Goal: Transaction & Acquisition: Subscribe to service/newsletter

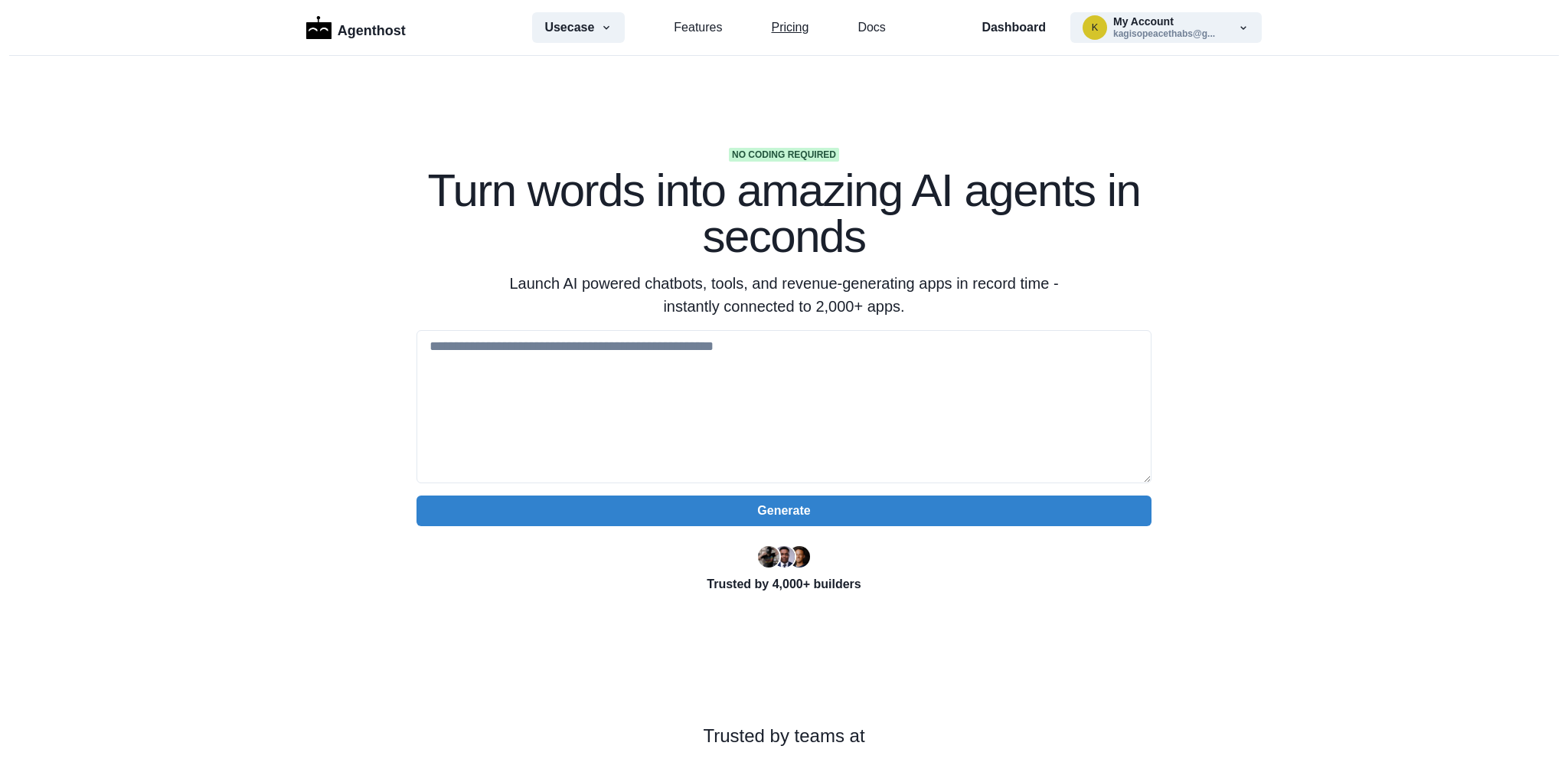
click at [775, 27] on link "Pricing" at bounding box center [789, 27] width 37 height 18
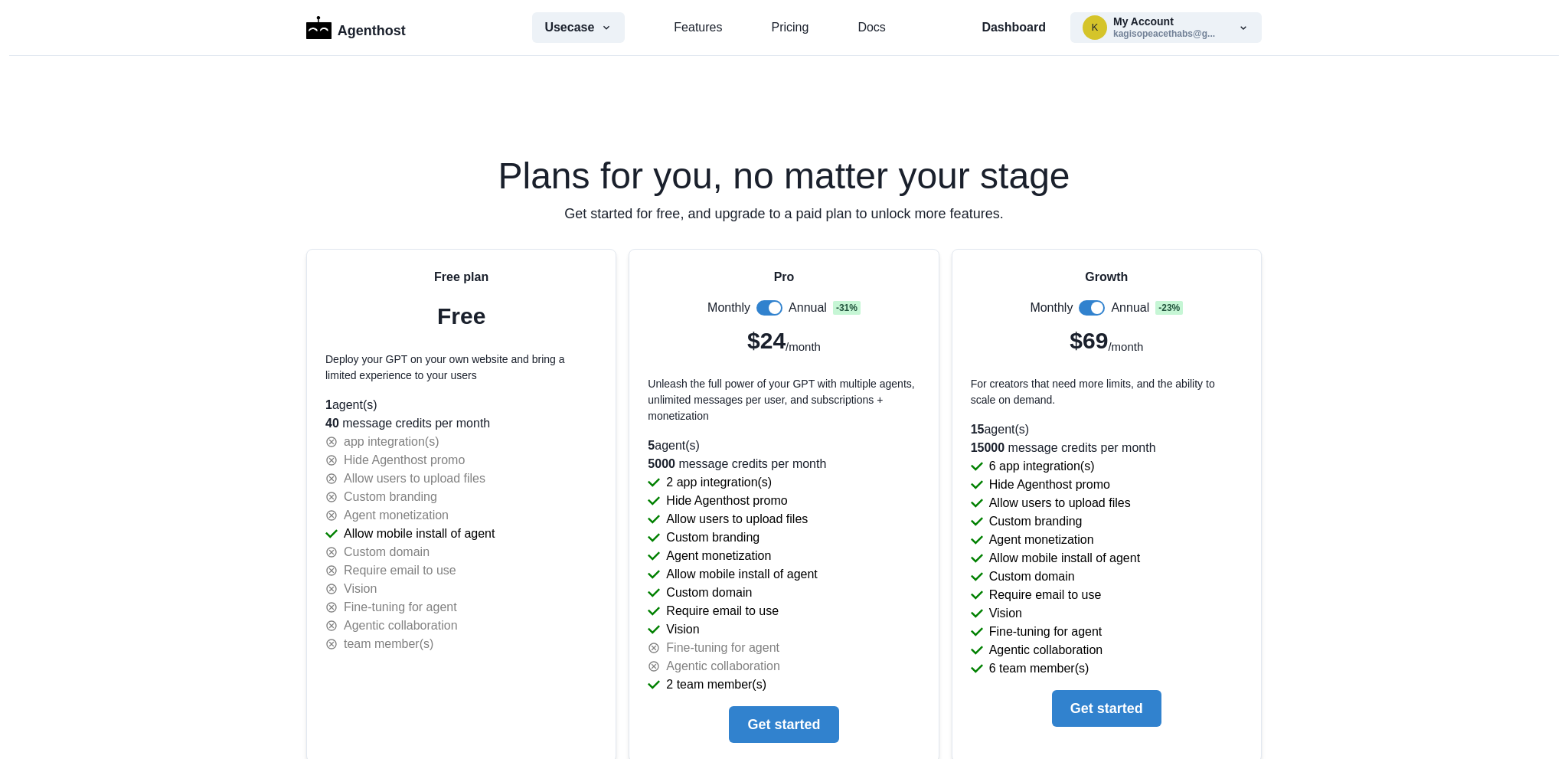
scroll to position [3770, 0]
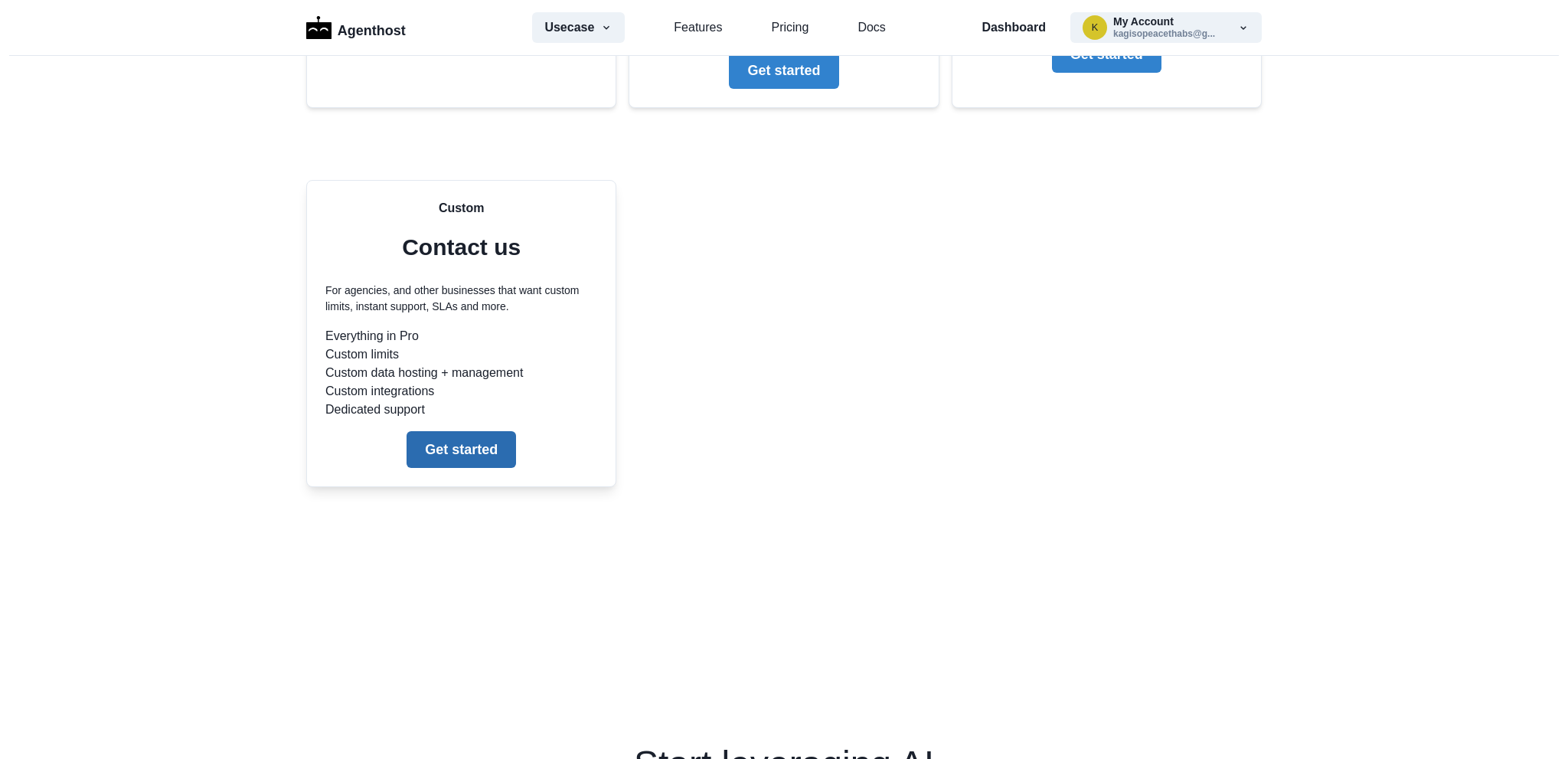
click at [460, 455] on button "Get started" at bounding box center [461, 450] width 109 height 36
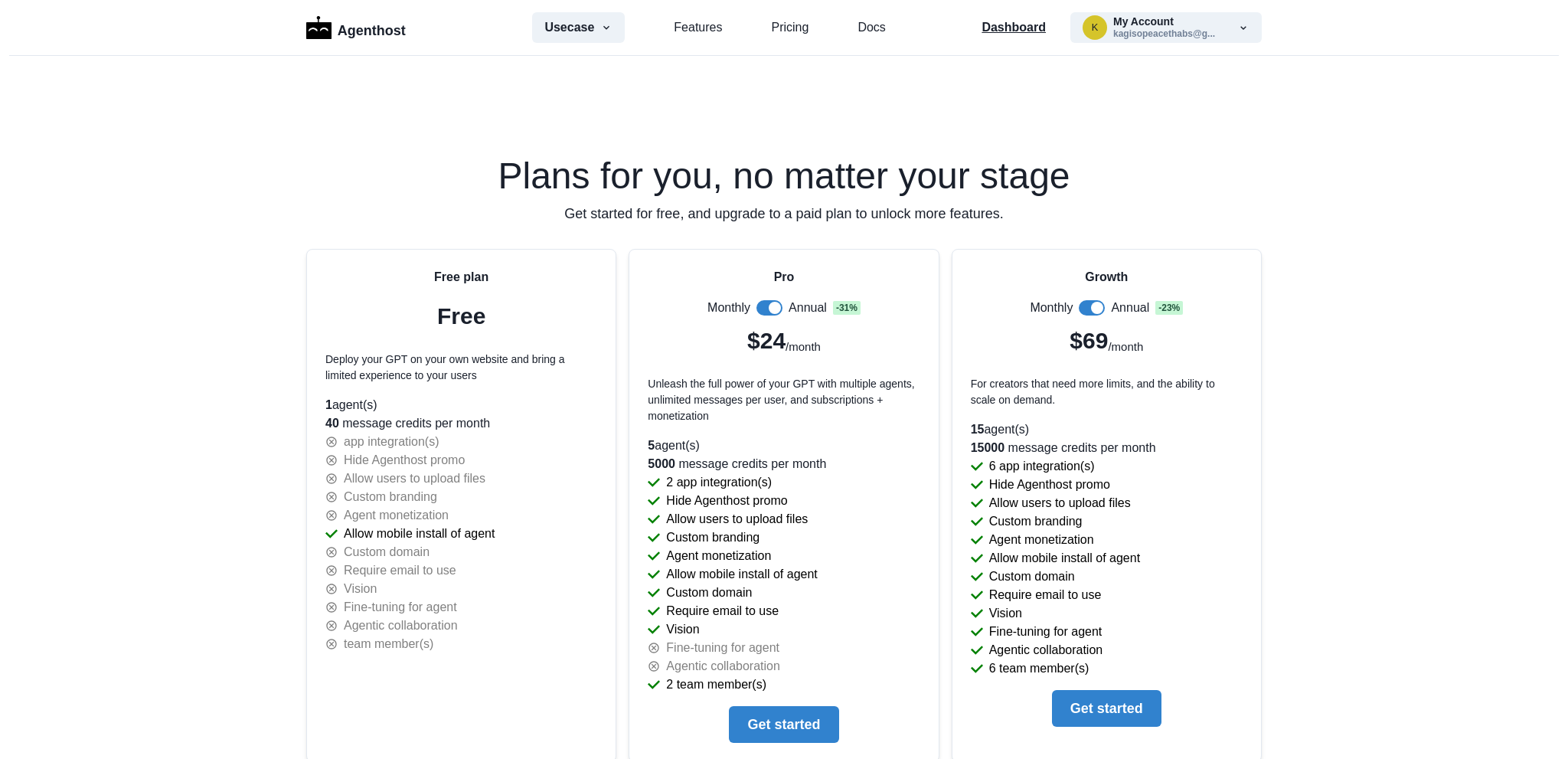
click at [998, 31] on p "Dashboard" at bounding box center [1013, 27] width 64 height 18
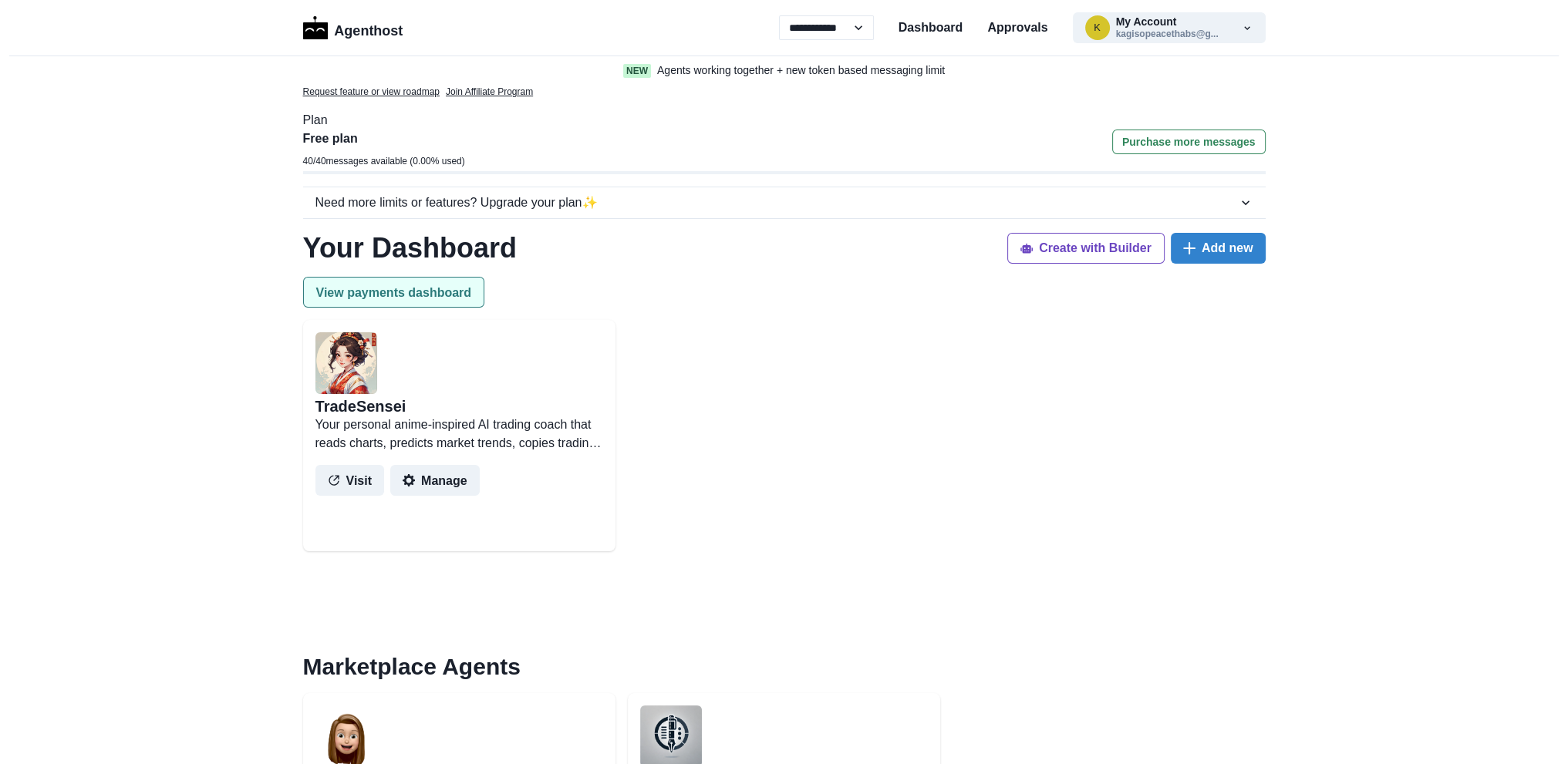
click at [419, 282] on button "View payments dashboard" at bounding box center [394, 292] width 182 height 31
